Goal: Transaction & Acquisition: Purchase product/service

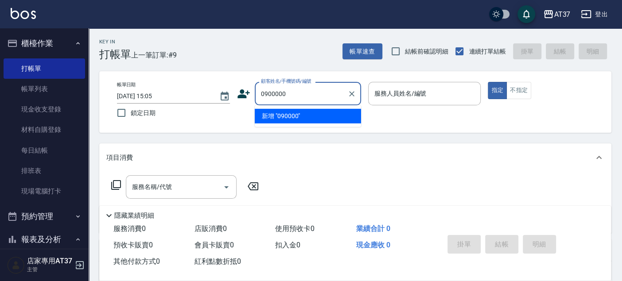
type input "0900000"
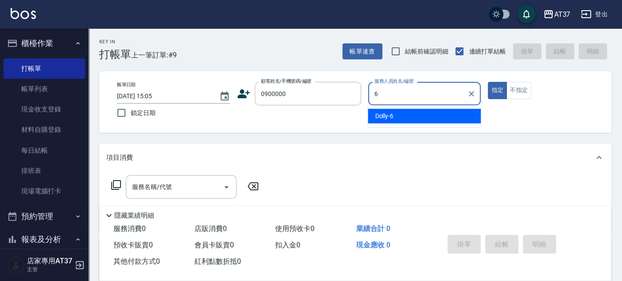
type input "Dolly-6"
type button "true"
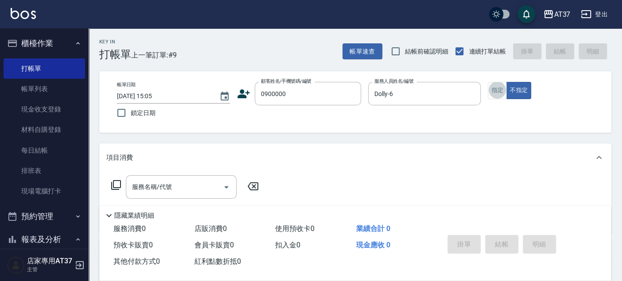
scroll to position [19, 0]
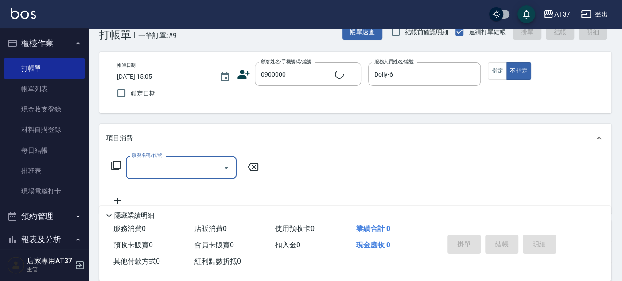
type input "新客人 姓名未設定/0900000/null"
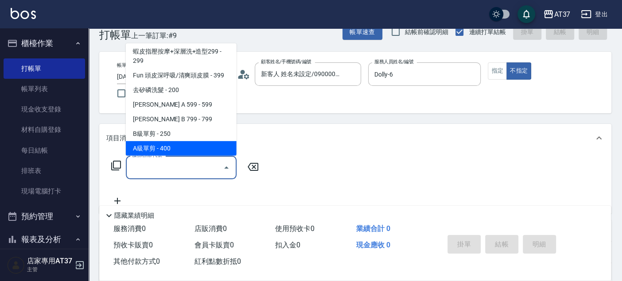
scroll to position [163, 0]
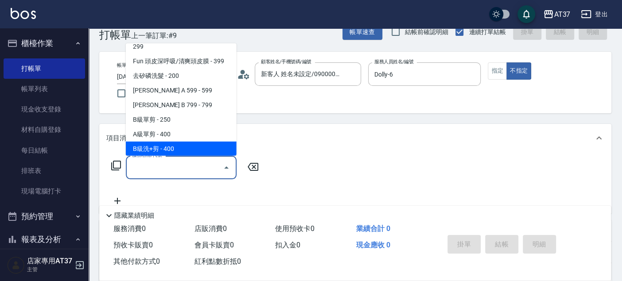
type input "B級洗+剪(203)"
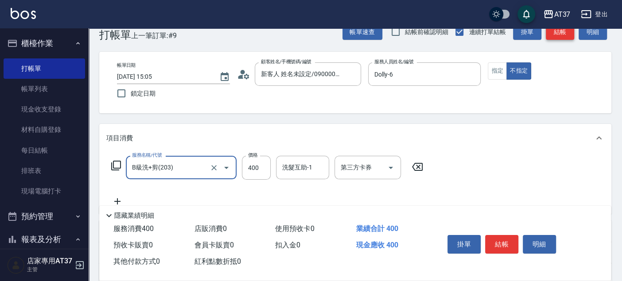
click at [564, 33] on button "結帳" at bounding box center [560, 32] width 28 height 16
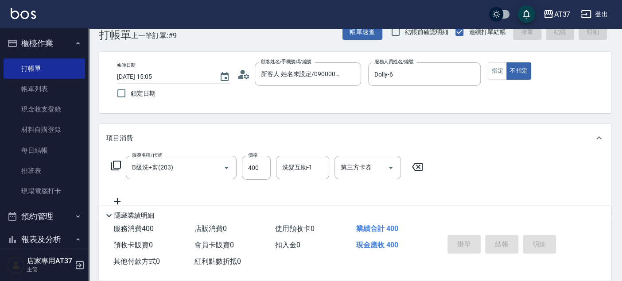
type input "[DATE] 15:35"
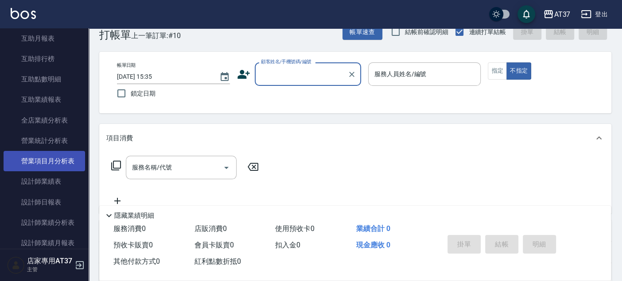
scroll to position [344, 0]
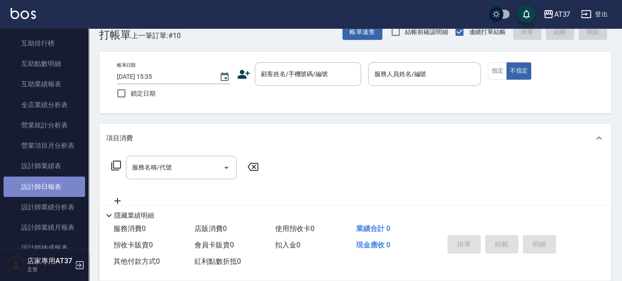
click at [57, 187] on link "設計師日報表" at bounding box center [44, 187] width 81 height 20
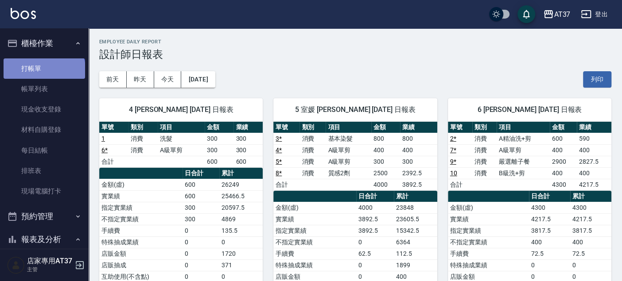
click at [43, 71] on link "打帳單" at bounding box center [44, 68] width 81 height 20
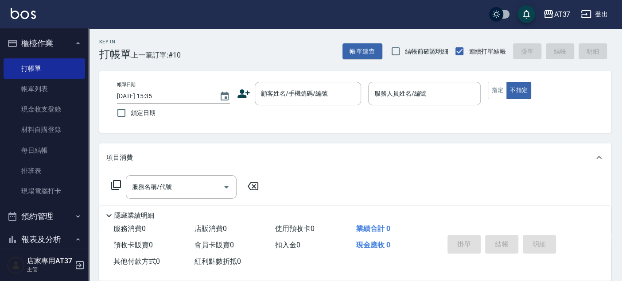
click at [244, 94] on icon at bounding box center [243, 93] width 13 height 13
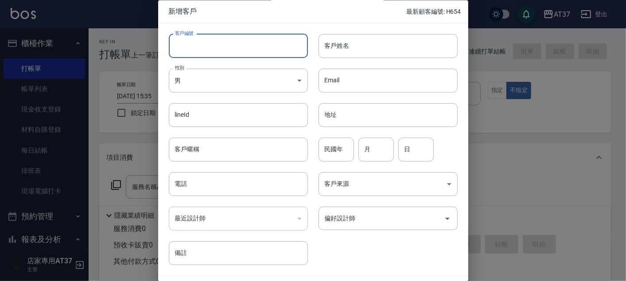
click at [266, 50] on input "客戶編號" at bounding box center [238, 46] width 139 height 24
drag, startPoint x: 254, startPoint y: 44, endPoint x: 163, endPoint y: 41, distance: 90.8
click at [163, 41] on div "客戶編號 0916451229 ​ 客戶編號" at bounding box center [233, 40] width 150 height 35
type input "0916451229"
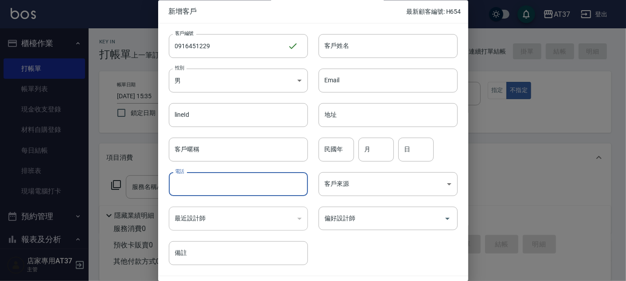
paste input "0916451229"
type input "0916451229"
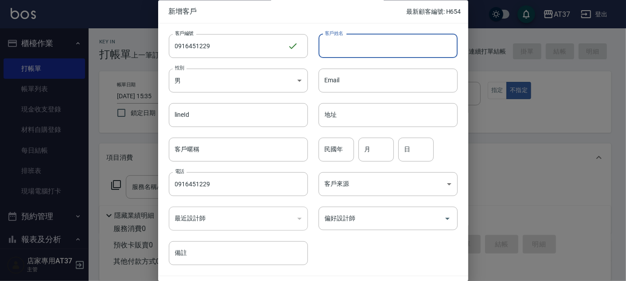
click at [369, 42] on input "客戶姓名" at bounding box center [387, 46] width 139 height 24
type input "[PERSON_NAME]"
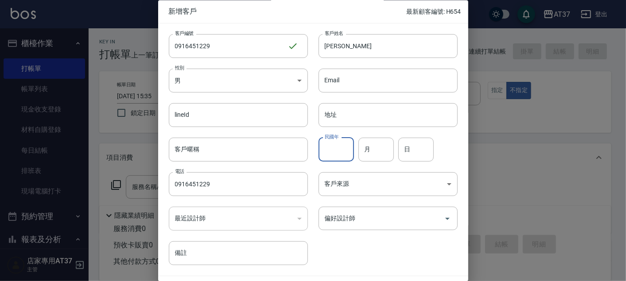
click at [339, 150] on div "民國年 民國年" at bounding box center [335, 150] width 35 height 24
type input "91"
type input "12"
type input "29"
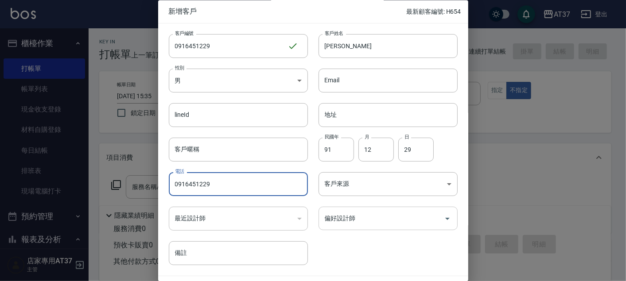
click at [368, 216] on input "偏好設計師" at bounding box center [381, 218] width 118 height 15
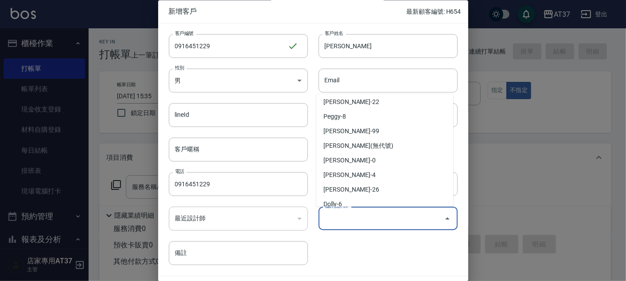
scroll to position [128, 0]
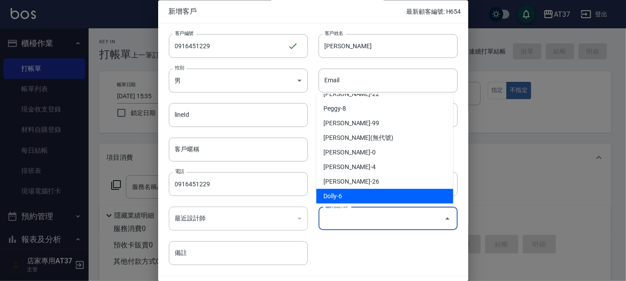
click at [367, 197] on li "Dolly-6" at bounding box center [384, 196] width 137 height 15
type input "Dolly"
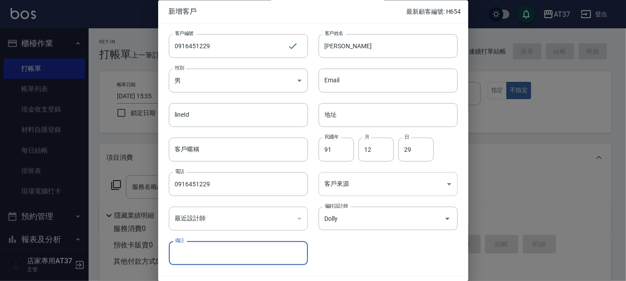
click at [375, 186] on body "AT37 登出 櫃檯作業 打帳單 帳單列表 現金收支登錄 材料自購登錄 每日結帳 排班表 現場電腦打卡 預約管理 預約管理 單日預約紀錄 單週預約紀錄 報表及…" at bounding box center [313, 215] width 626 height 430
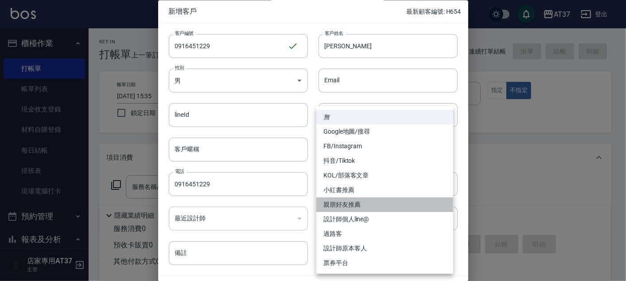
click at [373, 202] on li "親朋好友推薦" at bounding box center [384, 204] width 137 height 15
type input "親朋好友推薦"
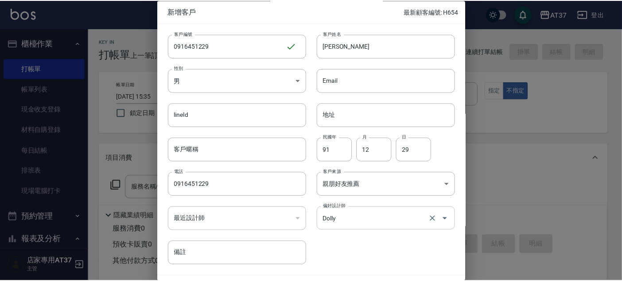
scroll to position [25, 0]
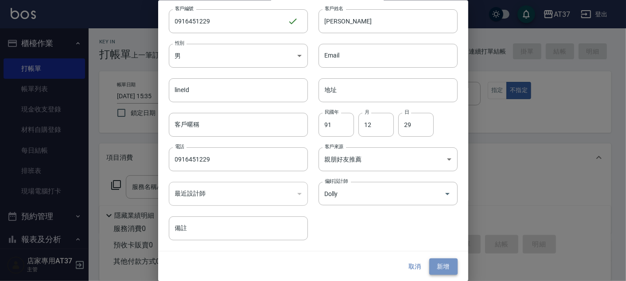
click at [444, 267] on button "新增" at bounding box center [443, 267] width 28 height 16
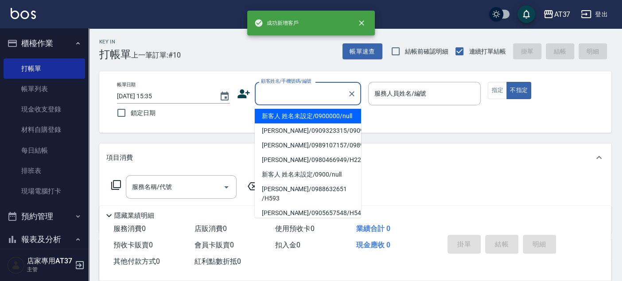
drag, startPoint x: 305, startPoint y: 81, endPoint x: 303, endPoint y: 100, distance: 19.1
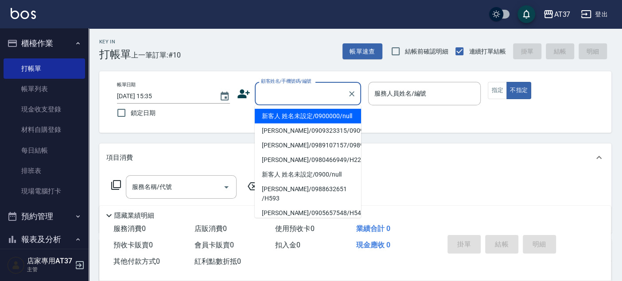
paste input "0916451229"
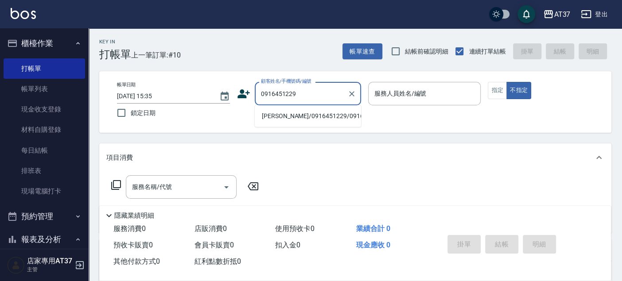
click at [330, 120] on li "[PERSON_NAME]/0916451229/0916451229" at bounding box center [308, 116] width 106 height 15
type input "[PERSON_NAME]/0916451229/0916451229"
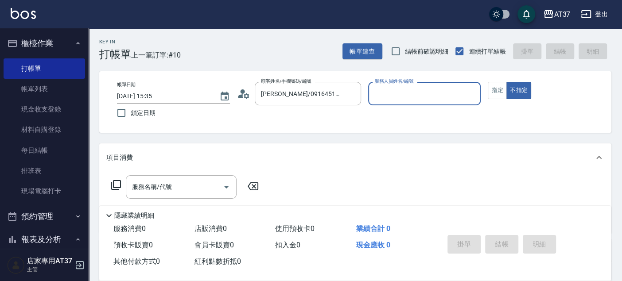
type input "Dolly-6"
click at [409, 92] on input "Dolly-6" at bounding box center [418, 93] width 92 height 15
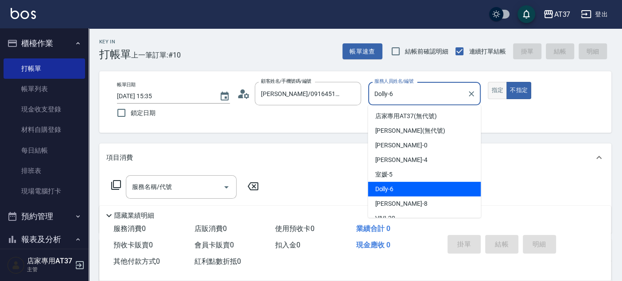
click at [493, 97] on button "指定" at bounding box center [497, 90] width 19 height 17
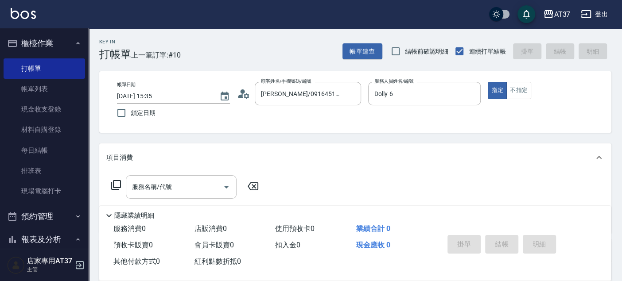
click at [231, 188] on icon "Open" at bounding box center [226, 187] width 11 height 11
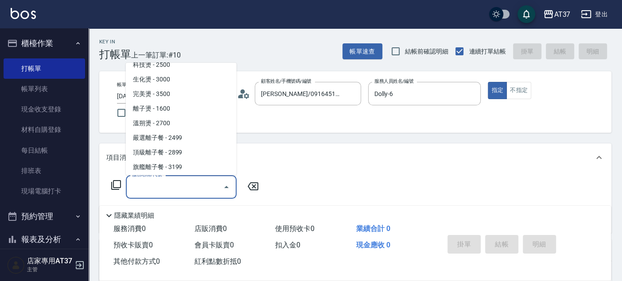
scroll to position [443, 0]
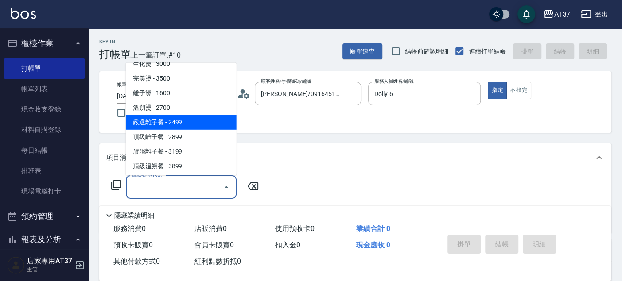
click at [183, 121] on span "嚴選離子餐 - 2499" at bounding box center [181, 122] width 111 height 15
type input "嚴選離子餐(308)"
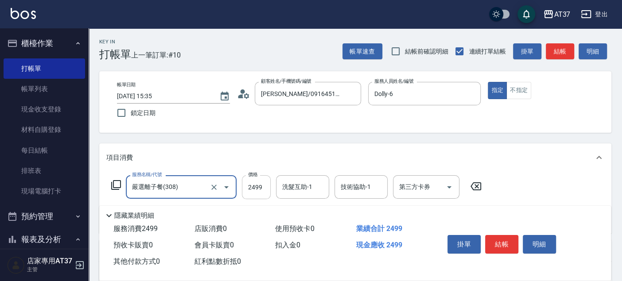
click at [253, 187] on input "2499" at bounding box center [256, 187] width 29 height 24
type input "2700"
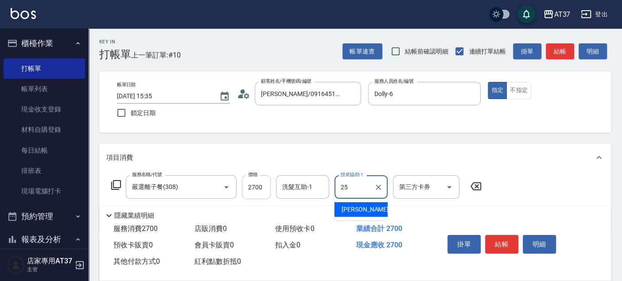
type input "[PERSON_NAME]-25"
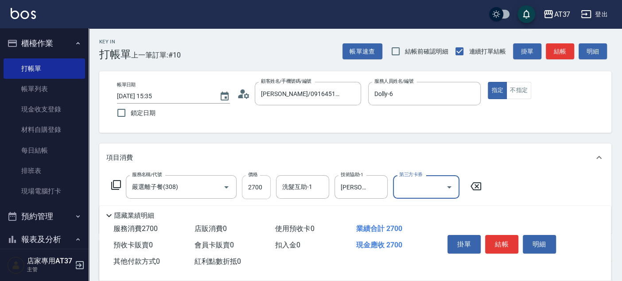
scroll to position [147, 0]
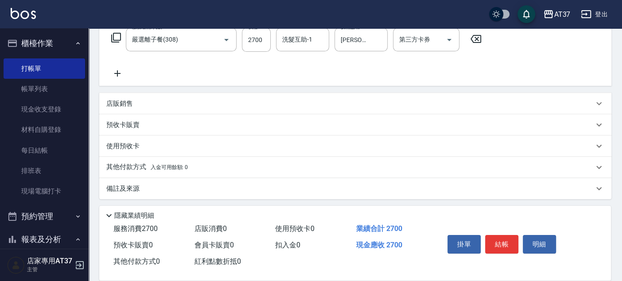
click at [128, 187] on p "備註及來源" at bounding box center [122, 188] width 33 height 9
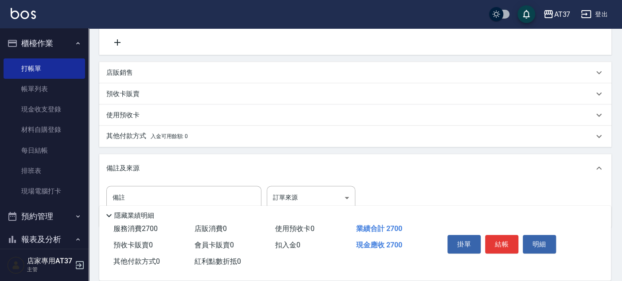
scroll to position [208, 0]
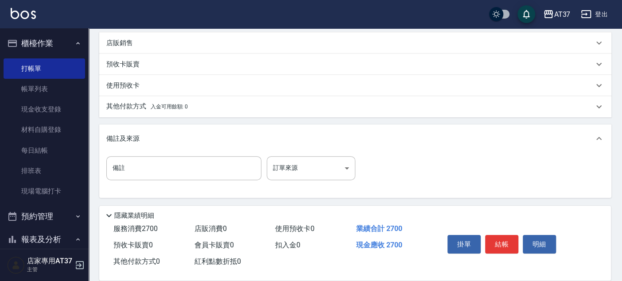
click at [132, 108] on p "其他付款方式 入金可用餘額: 0" at bounding box center [146, 107] width 81 height 10
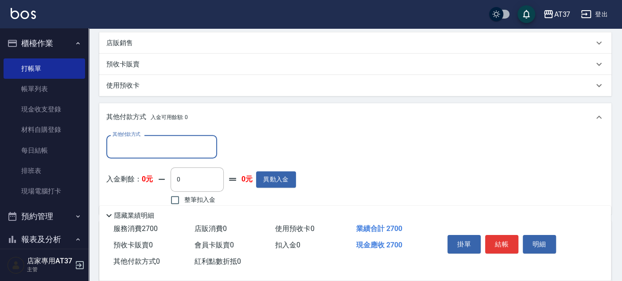
scroll to position [0, 0]
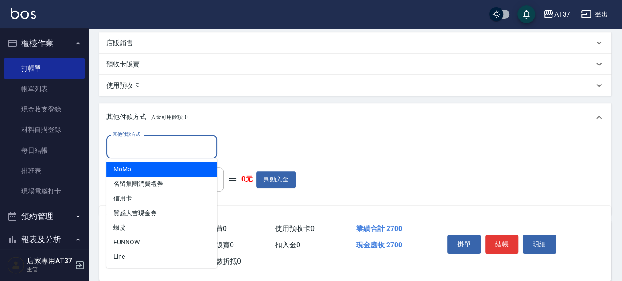
click at [151, 148] on input "其他付款方式" at bounding box center [161, 146] width 103 height 15
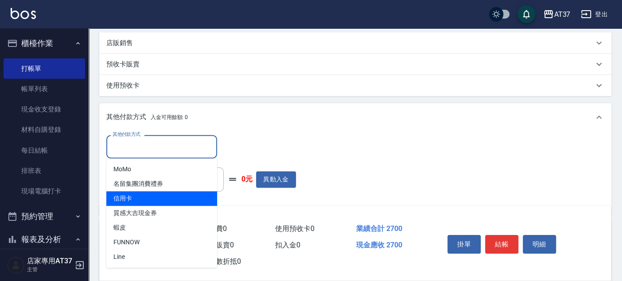
click at [163, 199] on span "信用卡" at bounding box center [161, 198] width 111 height 15
type input "信用卡"
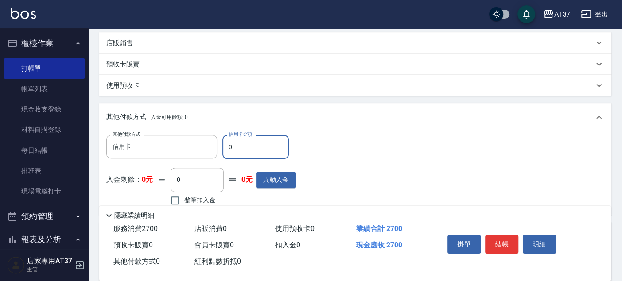
click at [266, 153] on input "0" at bounding box center [255, 147] width 66 height 24
drag, startPoint x: 252, startPoint y: 148, endPoint x: 220, endPoint y: 149, distance: 32.4
click at [222, 151] on input "0" at bounding box center [255, 147] width 66 height 24
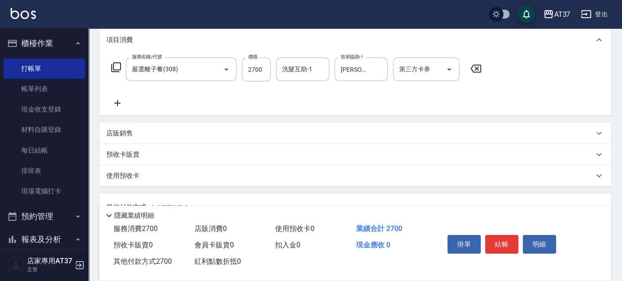
scroll to position [110, 0]
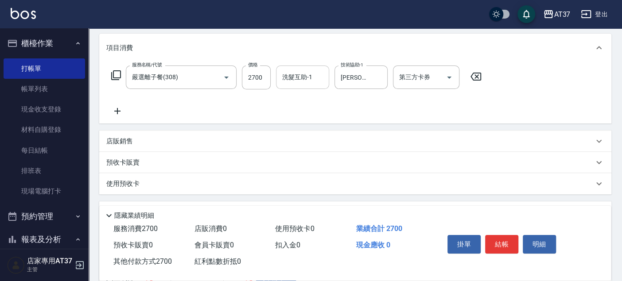
type input "2700"
click at [311, 80] on div "洗髮互助-1 洗髮互助-1" at bounding box center [302, 77] width 53 height 23
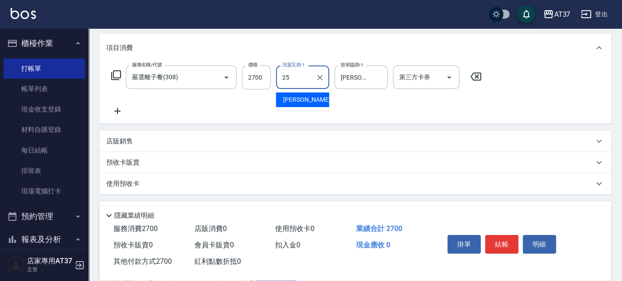
type input "[PERSON_NAME]-25"
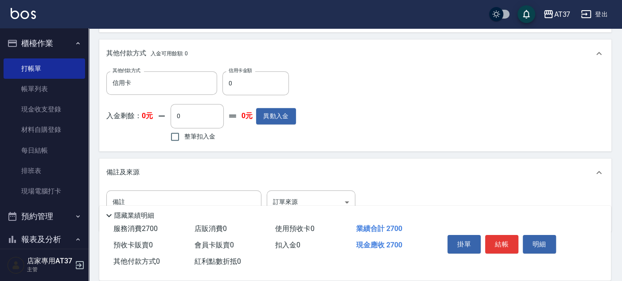
scroll to position [257, 0]
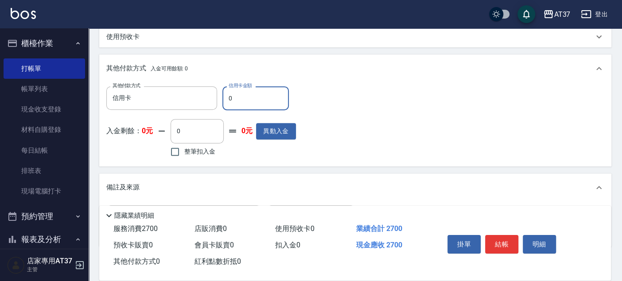
click at [239, 96] on input "0" at bounding box center [255, 98] width 66 height 24
drag, startPoint x: 275, startPoint y: 102, endPoint x: 209, endPoint y: 94, distance: 67.4
click at [207, 96] on div "其他付款方式 信用卡 其他付款方式 信用卡金額 2279 信用卡金額" at bounding box center [201, 98] width 190 height 24
drag, startPoint x: 223, startPoint y: 97, endPoint x: 252, endPoint y: 92, distance: 29.4
click at [252, 92] on input "2400" at bounding box center [255, 98] width 66 height 24
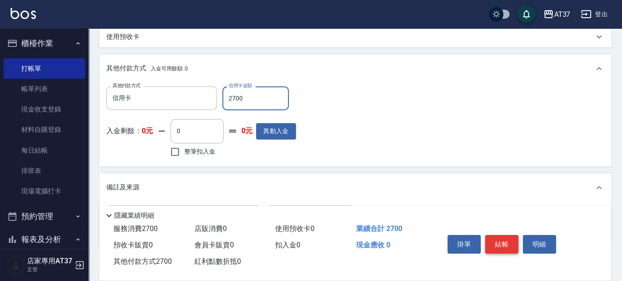
type input "2700"
click at [502, 244] on button "結帳" at bounding box center [501, 244] width 33 height 19
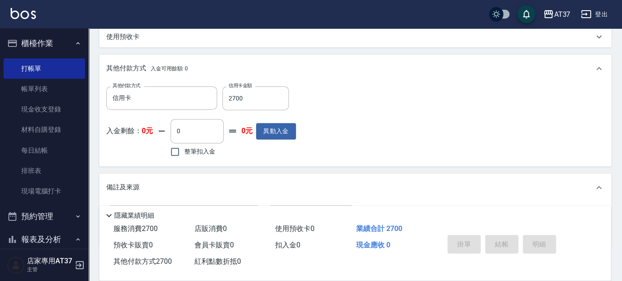
type input "[DATE] 15:37"
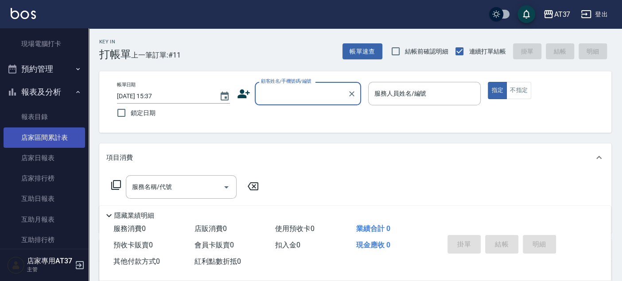
scroll to position [0, 0]
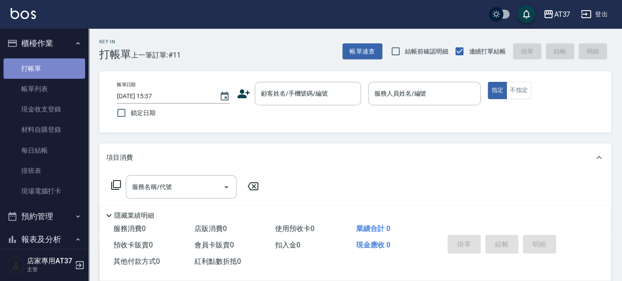
click at [44, 72] on link "打帳單" at bounding box center [44, 68] width 81 height 20
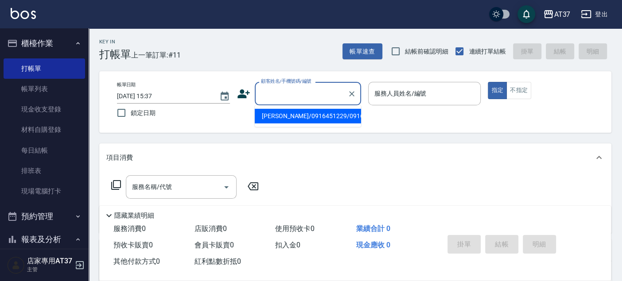
click at [278, 86] on div "顧客姓名/手機號碼/編號 顧客姓名/手機號碼/編號" at bounding box center [308, 93] width 106 height 23
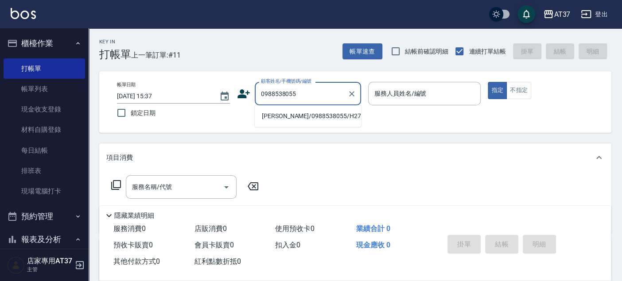
click at [318, 115] on li "[PERSON_NAME]/0988538055/H276" at bounding box center [308, 116] width 106 height 15
type input "[PERSON_NAME]/0988538055/H276"
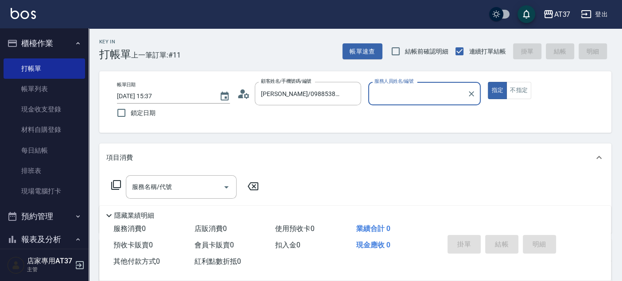
type input "[PERSON_NAME]-4"
click at [169, 177] on div "服務名稱/代號" at bounding box center [181, 186] width 111 height 23
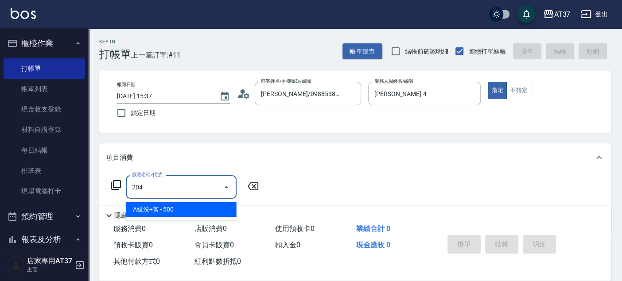
type input "A級洗+剪(204)"
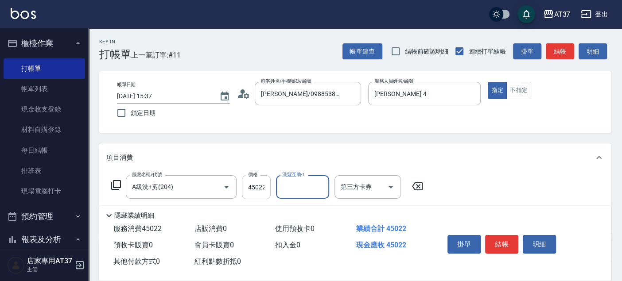
click at [265, 186] on input "45022" at bounding box center [256, 187] width 29 height 24
type input "450"
click at [288, 171] on div "項目消費" at bounding box center [355, 157] width 512 height 28
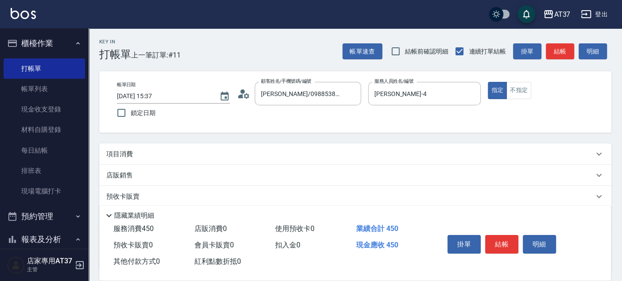
click at [291, 150] on div "項目消費" at bounding box center [349, 154] width 487 height 9
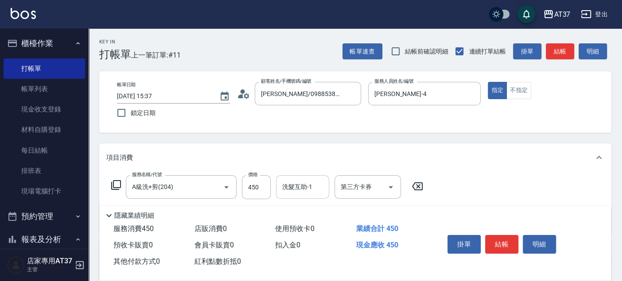
click at [301, 187] on div "洗髮互助-1 洗髮互助-1" at bounding box center [302, 186] width 53 height 23
type input "[PERSON_NAME]-22"
click at [489, 244] on button "結帳" at bounding box center [501, 244] width 33 height 19
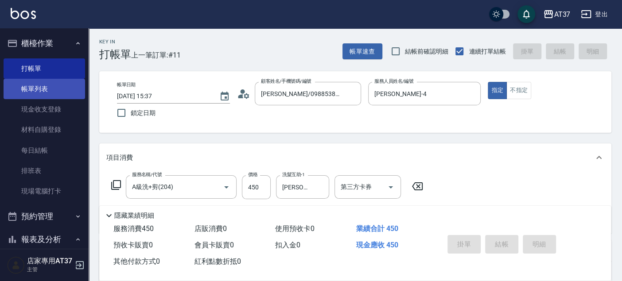
type input "[DATE] 15:55"
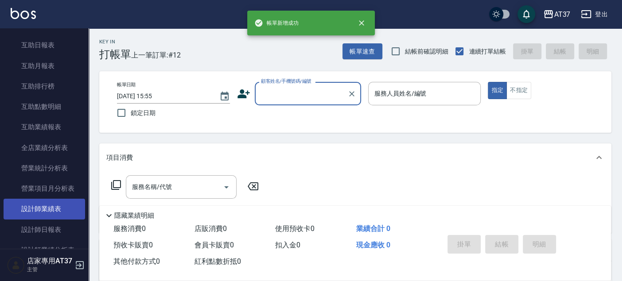
scroll to position [393, 0]
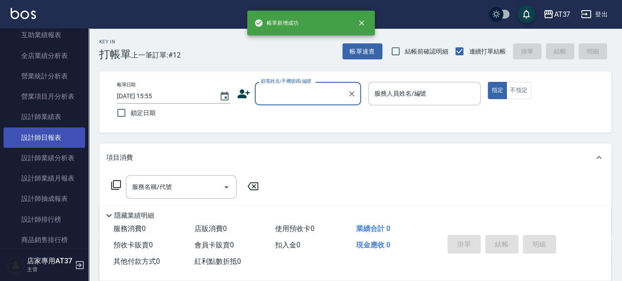
click at [66, 135] on link "設計師日報表" at bounding box center [44, 138] width 81 height 20
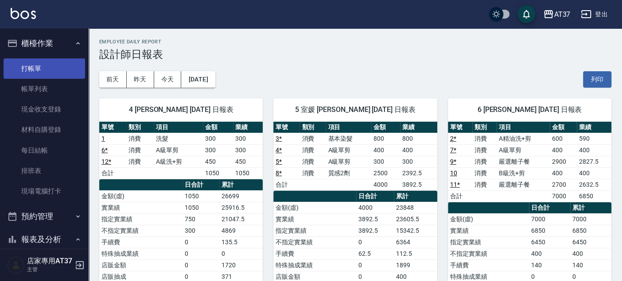
click at [45, 72] on link "打帳單" at bounding box center [44, 68] width 81 height 20
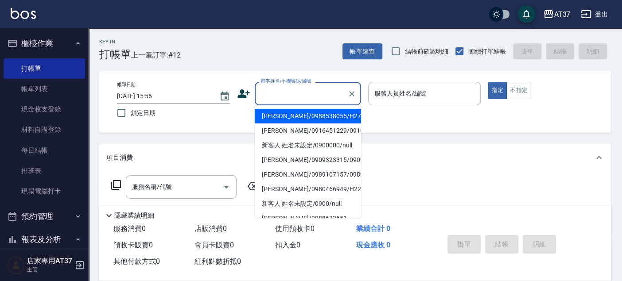
click at [298, 100] on input "顧客姓名/手機號碼/編號" at bounding box center [301, 93] width 85 height 15
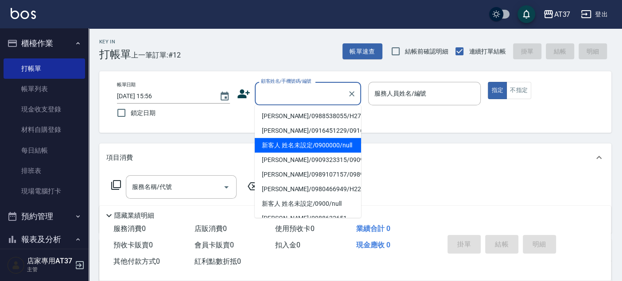
click at [307, 149] on li "新客人 姓名未設定/0900000/null" at bounding box center [308, 145] width 106 height 15
type input "新客人 姓名未設定/0900000/null"
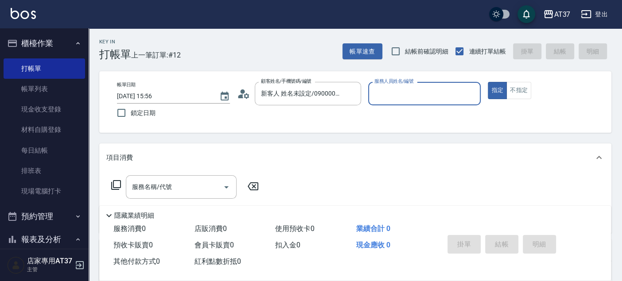
click at [407, 86] on input "服務人員姓名/編號" at bounding box center [424, 93] width 105 height 15
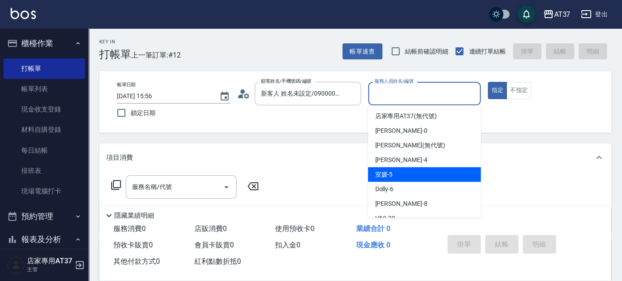
click at [420, 174] on div "室媛 -5" at bounding box center [424, 174] width 113 height 15
type input "室媛-5"
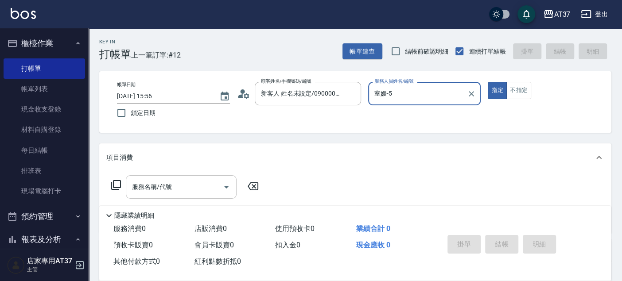
click at [197, 178] on div "服務名稱/代號" at bounding box center [181, 186] width 111 height 23
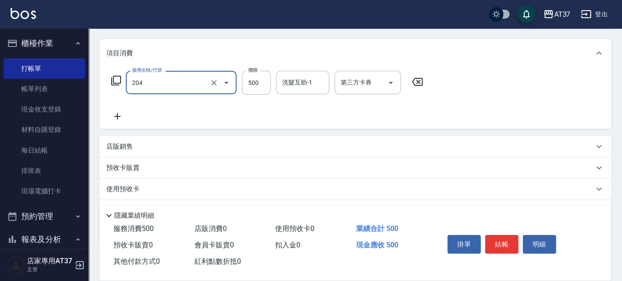
scroll to position [147, 0]
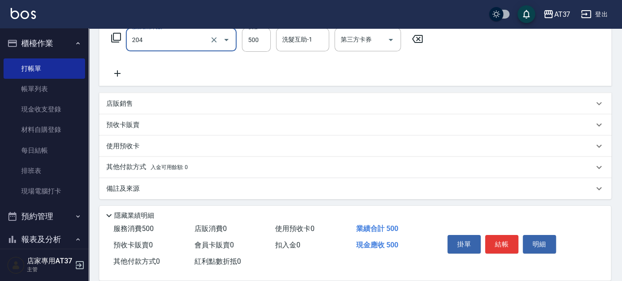
type input "A級洗+剪(204)"
click at [120, 73] on icon at bounding box center [117, 73] width 22 height 11
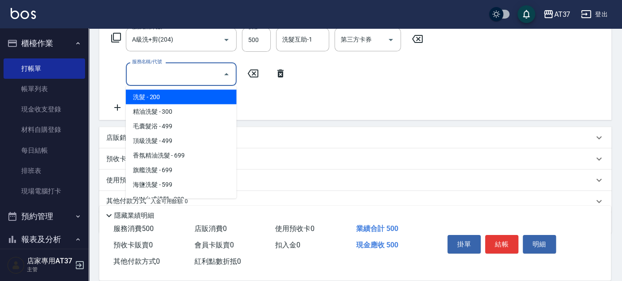
click at [184, 73] on input "服務名稱/代號" at bounding box center [174, 73] width 89 height 15
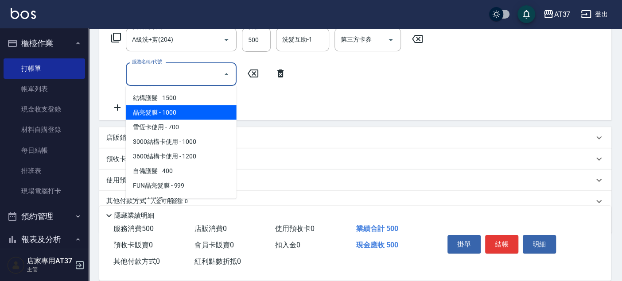
scroll to position [1181, 0]
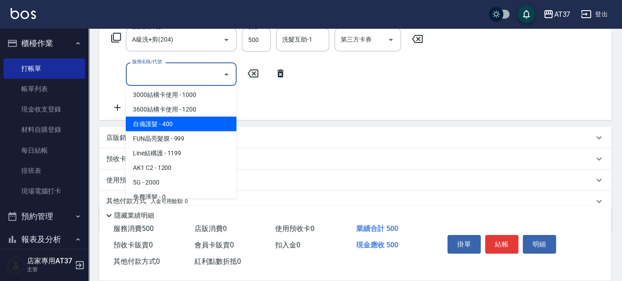
drag, startPoint x: 202, startPoint y: 121, endPoint x: 237, endPoint y: 87, distance: 48.5
click at [202, 119] on span "自備護髮 - 400" at bounding box center [181, 123] width 111 height 15
type input "自備護髮(510)"
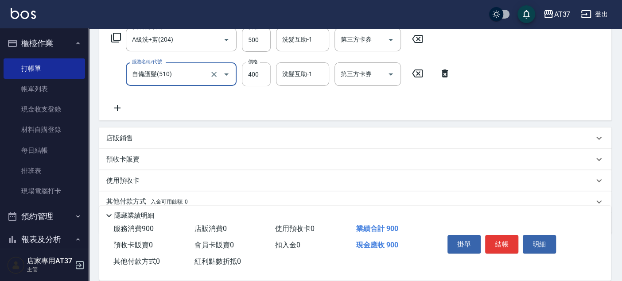
click at [249, 71] on input "400" at bounding box center [256, 74] width 29 height 24
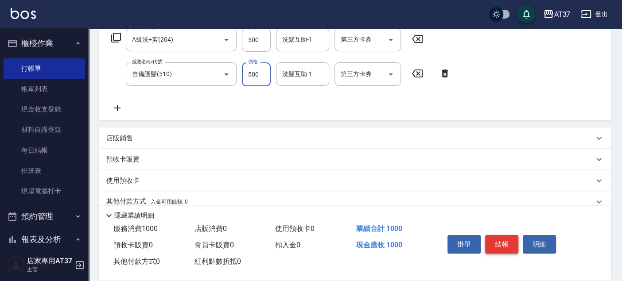
type input "500"
click at [507, 246] on button "結帳" at bounding box center [501, 244] width 33 height 19
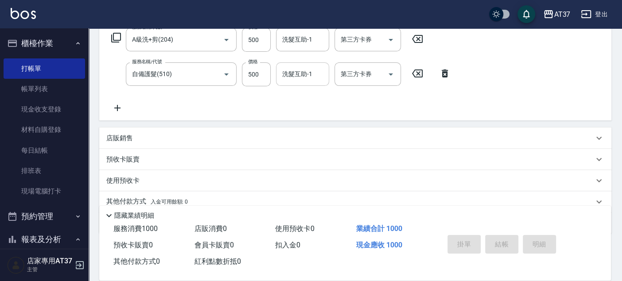
type input "[DATE] 16:15"
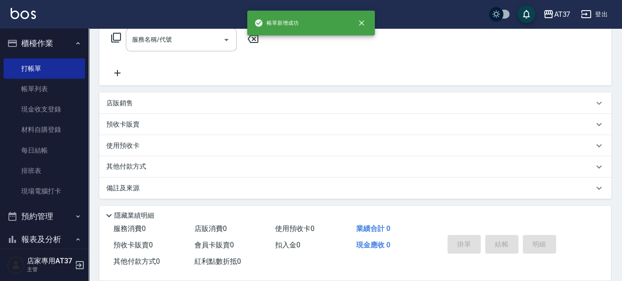
scroll to position [0, 0]
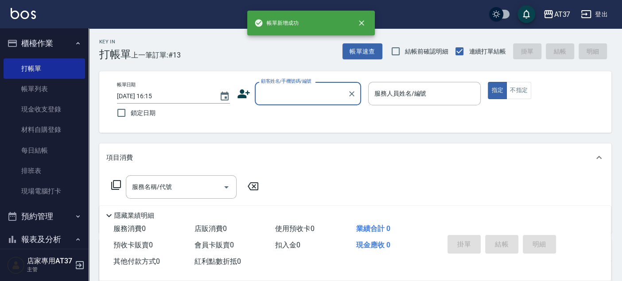
click at [269, 97] on input "顧客姓名/手機號碼/編號" at bounding box center [301, 93] width 85 height 15
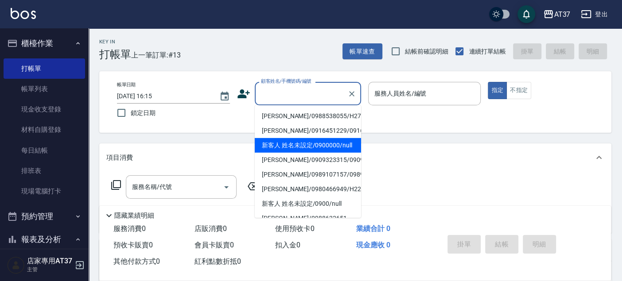
drag, startPoint x: 303, startPoint y: 162, endPoint x: 386, endPoint y: 95, distance: 106.1
click at [303, 153] on li "新客人 姓名未設定/0900000/null" at bounding box center [308, 145] width 106 height 15
type input "新客人 姓名未設定/0900000/null"
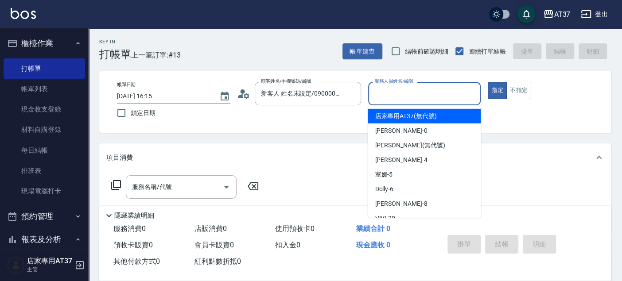
click at [401, 94] on input "服務人員姓名/編號" at bounding box center [424, 93] width 105 height 15
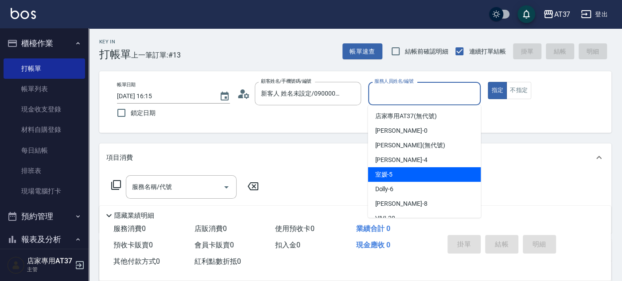
drag, startPoint x: 401, startPoint y: 173, endPoint x: 271, endPoint y: 176, distance: 129.8
click at [401, 174] on div "室媛 -5" at bounding box center [424, 174] width 113 height 15
type input "室媛-5"
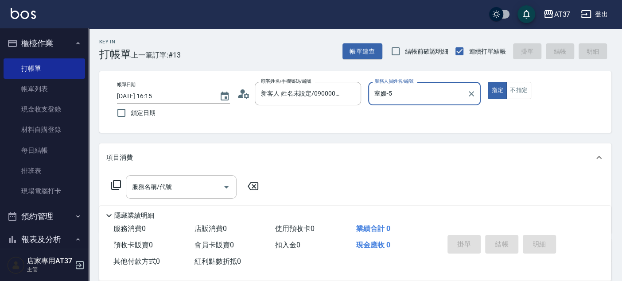
click at [178, 192] on input "服務名稱/代號" at bounding box center [174, 186] width 89 height 15
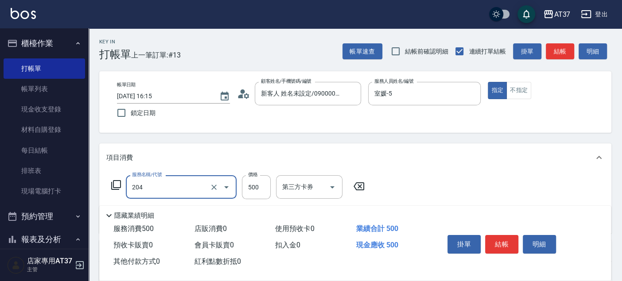
type input "A級洗+剪(204)"
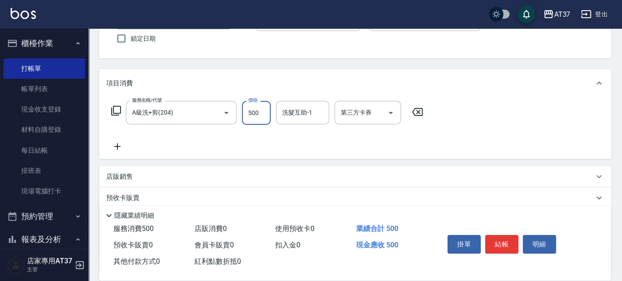
scroll to position [147, 0]
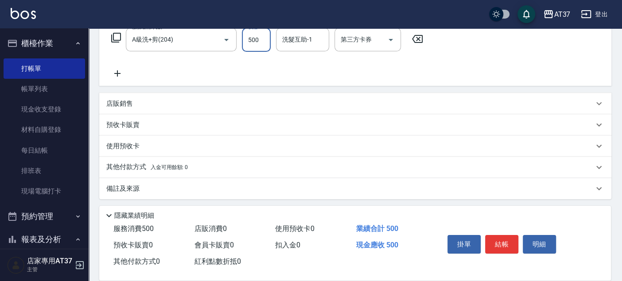
click at [138, 110] on div "店販銷售" at bounding box center [355, 103] width 512 height 21
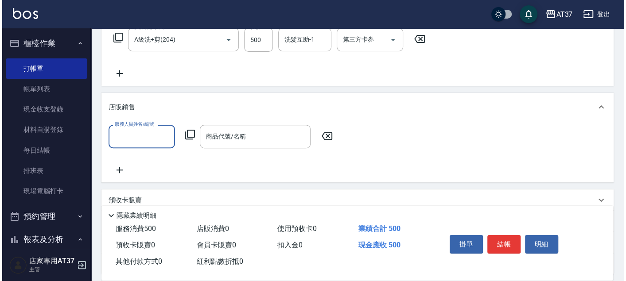
scroll to position [0, 0]
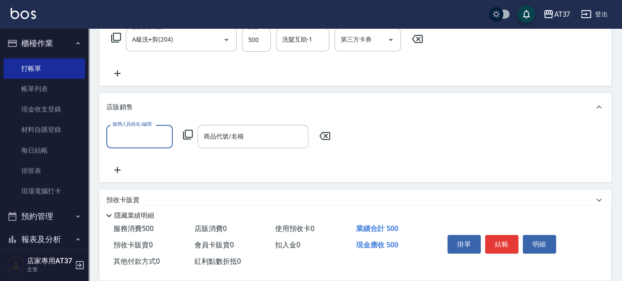
click at [154, 135] on input "服務人員姓名/編號" at bounding box center [139, 136] width 58 height 15
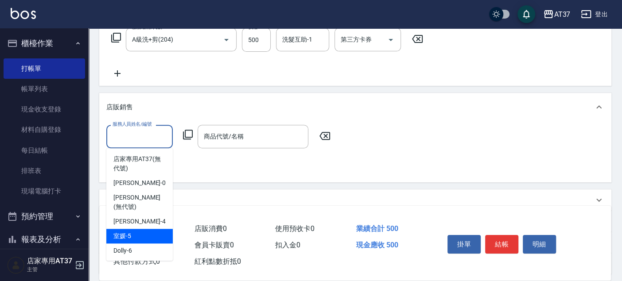
click at [136, 229] on div "室媛 -5" at bounding box center [139, 236] width 66 height 15
type input "室媛-5"
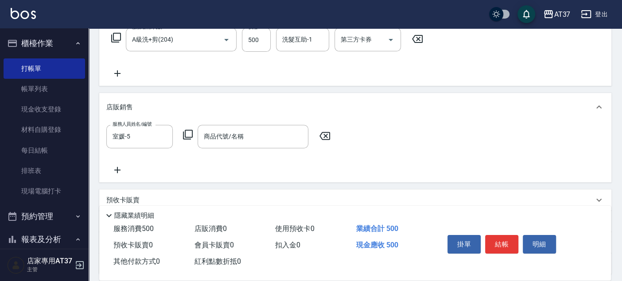
click at [188, 136] on icon at bounding box center [187, 134] width 11 height 11
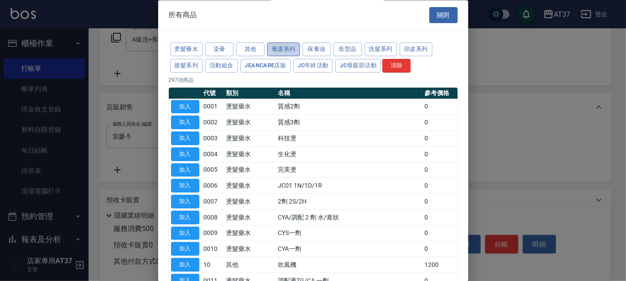
click at [286, 47] on button "養護系列" at bounding box center [283, 50] width 33 height 14
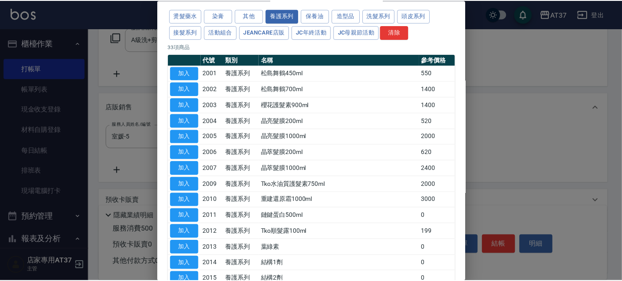
scroll to position [49, 0]
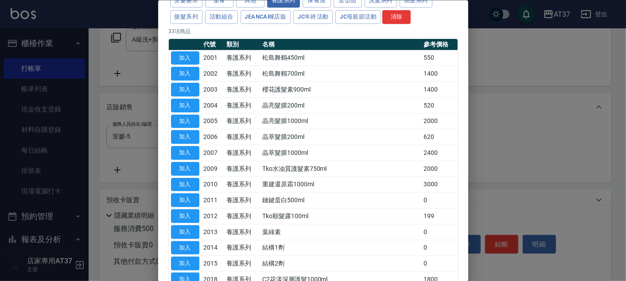
drag, startPoint x: 181, startPoint y: 213, endPoint x: 256, endPoint y: 203, distance: 76.0
click at [182, 213] on button "加入" at bounding box center [185, 216] width 28 height 14
type input "Tko順髮露100ml"
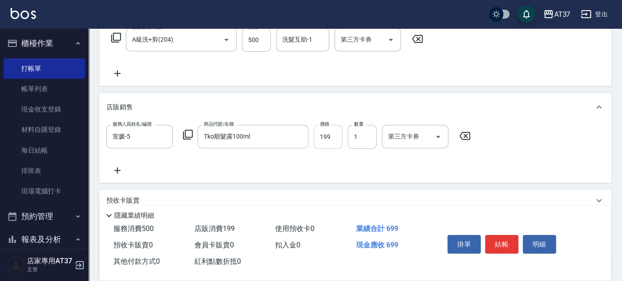
click at [321, 136] on input "199" at bounding box center [328, 137] width 29 height 24
type input "300"
click at [500, 245] on button "結帳" at bounding box center [501, 244] width 33 height 19
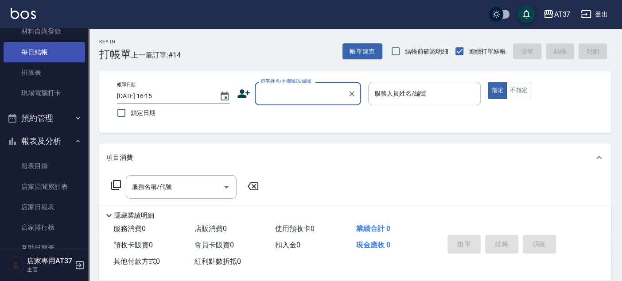
scroll to position [0, 0]
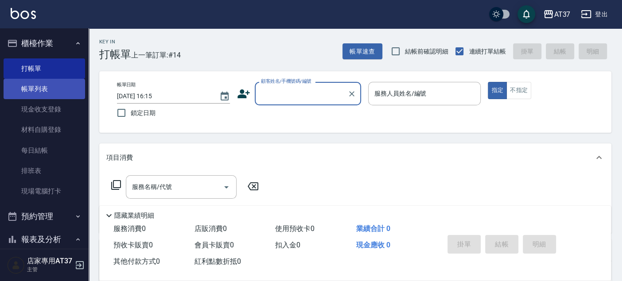
click at [49, 83] on link "帳單列表" at bounding box center [44, 89] width 81 height 20
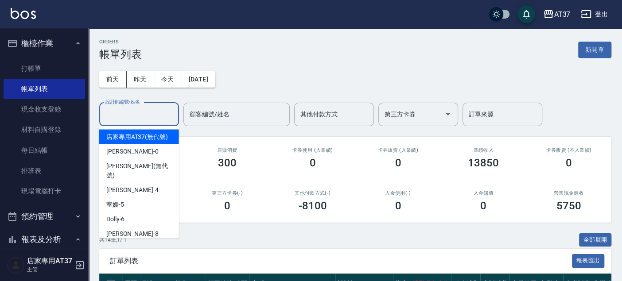
click at [161, 117] on input "設計師編號/姓名" at bounding box center [139, 114] width 72 height 15
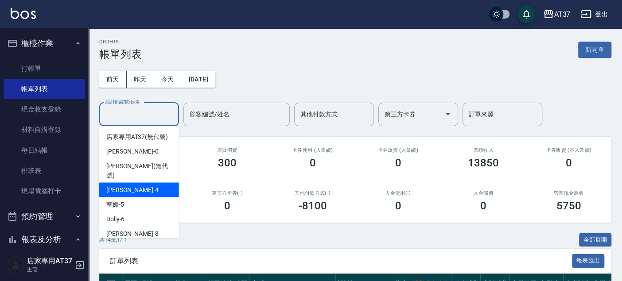
click at [127, 190] on span "[PERSON_NAME] -4" at bounding box center [132, 189] width 52 height 9
type input "[PERSON_NAME]-4"
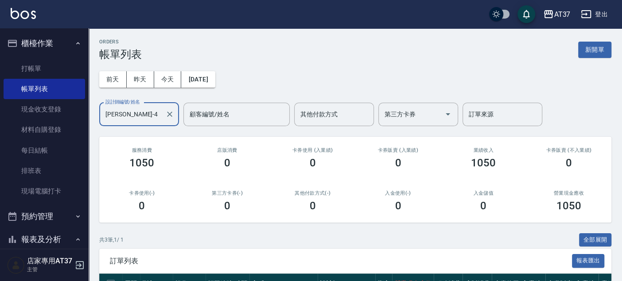
click at [192, 74] on button "[DATE]" at bounding box center [198, 79] width 34 height 16
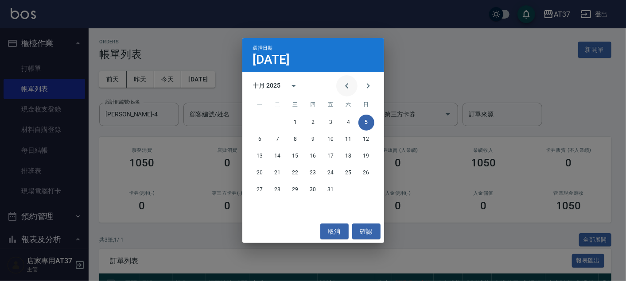
click at [346, 89] on icon "Previous month" at bounding box center [346, 86] width 11 height 11
click at [259, 139] on button "4" at bounding box center [260, 140] width 16 height 16
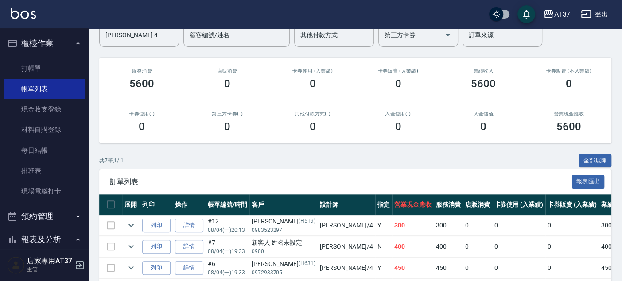
scroll to position [202, 0]
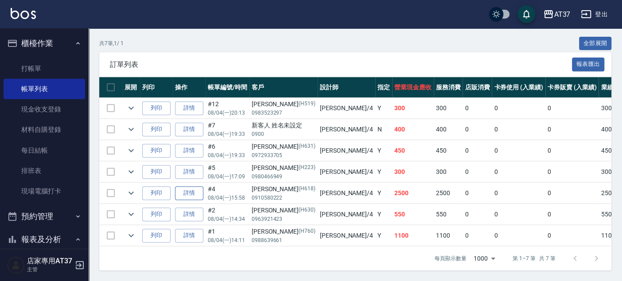
click at [190, 186] on link "詳情" at bounding box center [189, 193] width 28 height 14
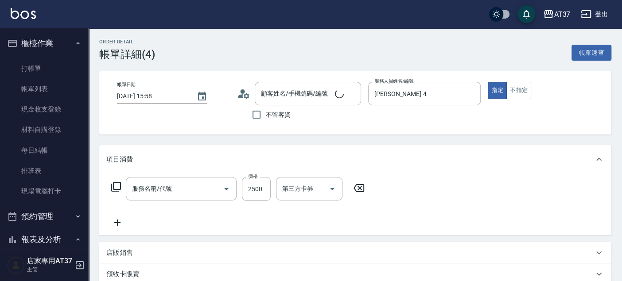
type input "[DATE] 15:58"
type input "[PERSON_NAME]-4"
type input "質感2劑(301)"
type input "[PERSON_NAME]/0910580222/H618"
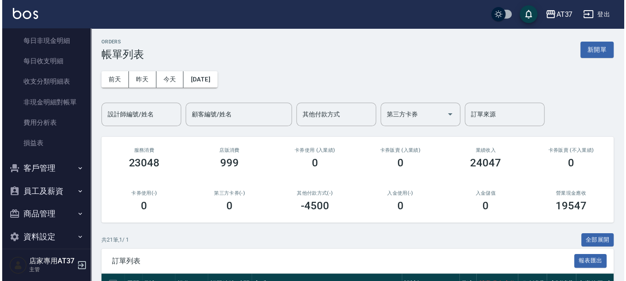
scroll to position [765, 0]
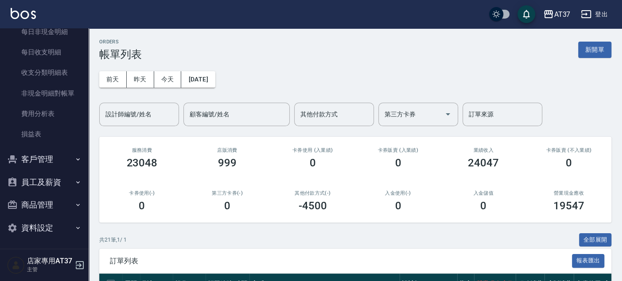
click at [43, 155] on button "客戶管理" at bounding box center [44, 159] width 81 height 23
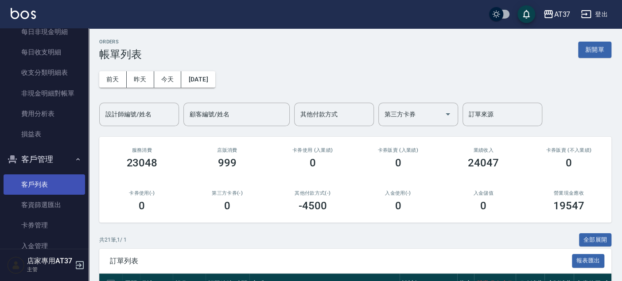
click at [52, 194] on link "客戶列表" at bounding box center [44, 184] width 81 height 20
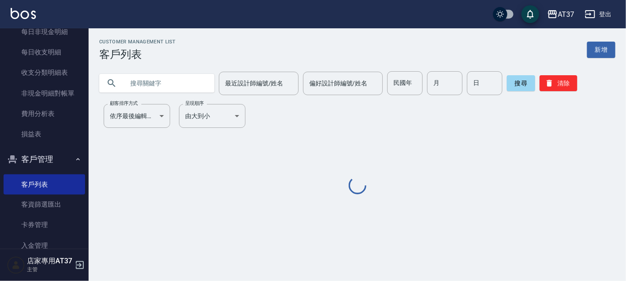
click at [140, 69] on div "最近設計師編號/姓名 最近設計師編號/姓名 偏好設計師編號/姓名 偏好設計師編號/姓名 民國年 民國年 月 月 日 日 搜尋 清除" at bounding box center [352, 78] width 527 height 35
click at [144, 91] on input "text" at bounding box center [165, 83] width 83 height 24
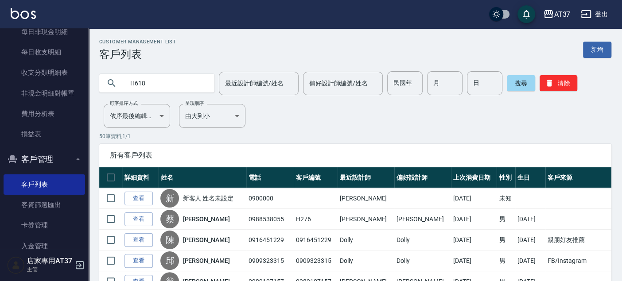
type input "H618"
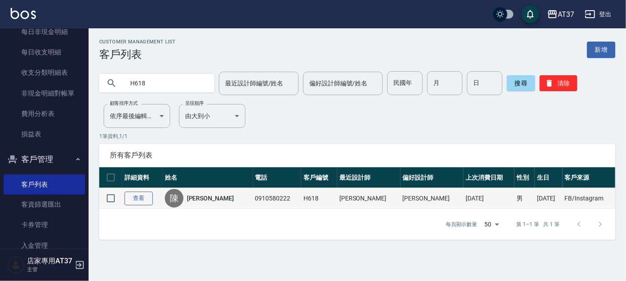
click at [146, 192] on link "查看" at bounding box center [138, 199] width 28 height 14
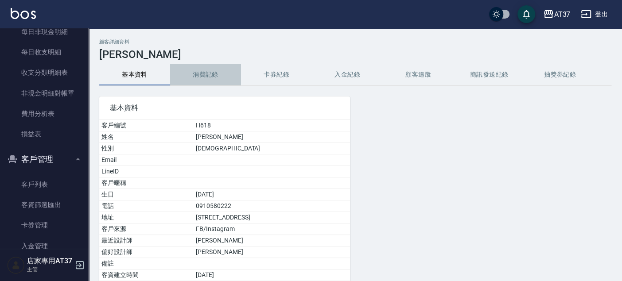
click at [207, 70] on button "消費記錄" at bounding box center [205, 74] width 71 height 21
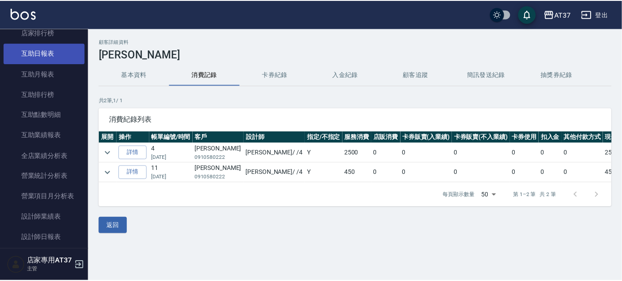
scroll to position [174, 0]
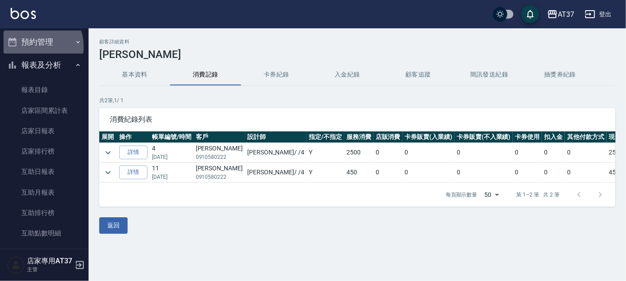
click at [35, 46] on button "預約管理" at bounding box center [44, 42] width 81 height 23
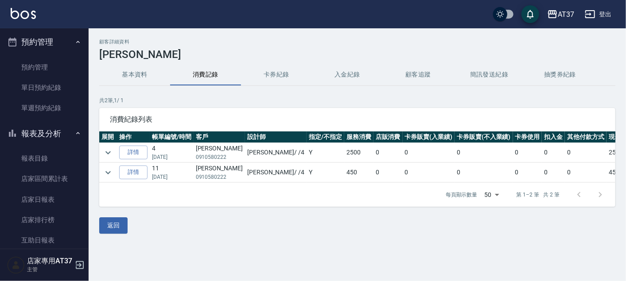
click at [135, 81] on button "基本資料" at bounding box center [134, 74] width 71 height 21
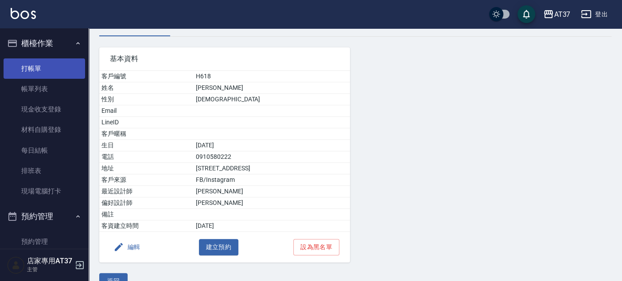
click at [24, 70] on link "打帳單" at bounding box center [44, 68] width 81 height 20
